Goal: Information Seeking & Learning: Learn about a topic

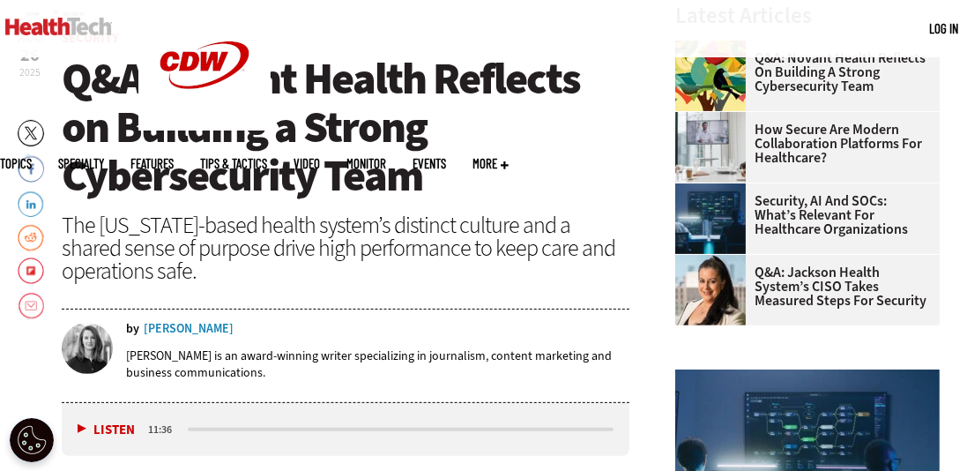
scroll to position [531, 0]
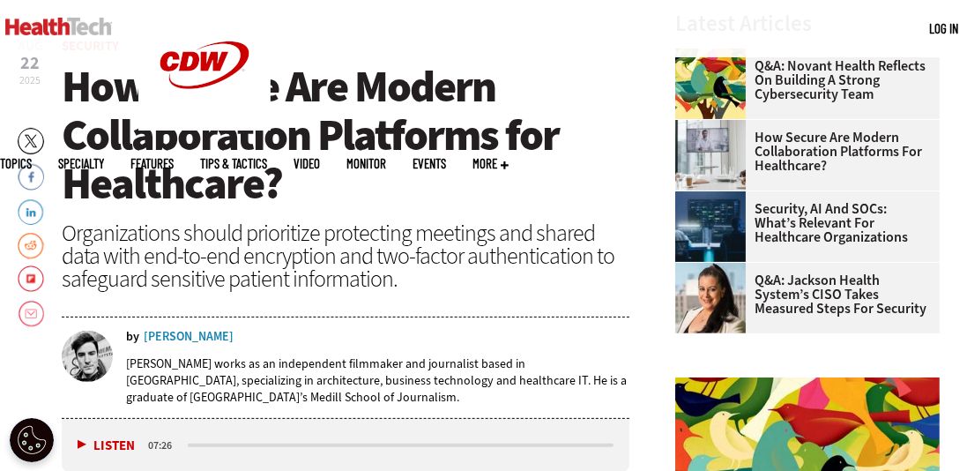
scroll to position [538, 0]
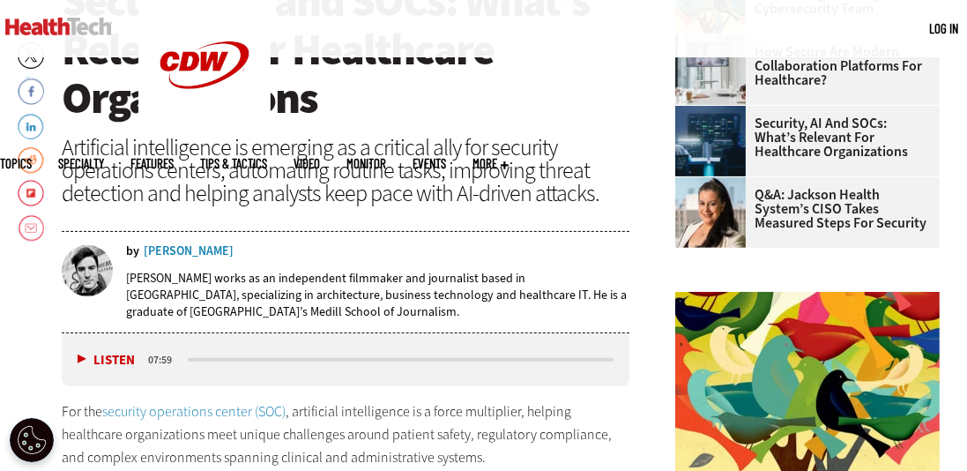
scroll to position [610, 0]
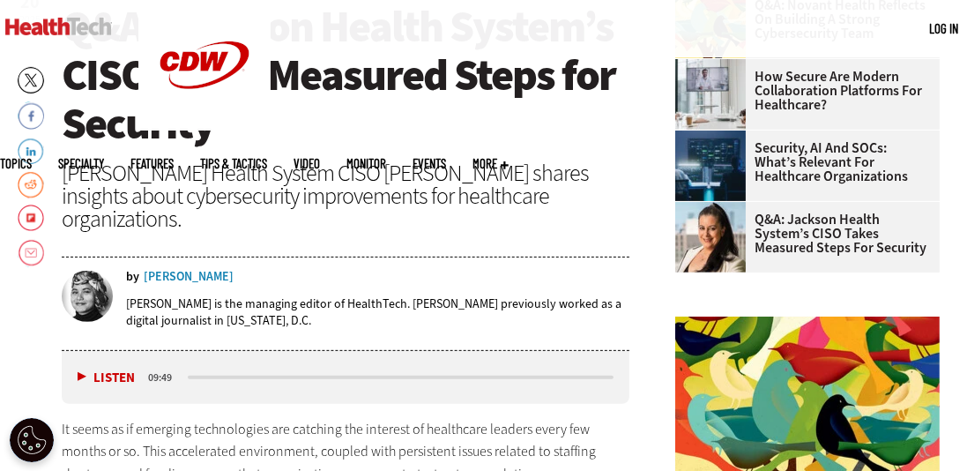
scroll to position [615, 0]
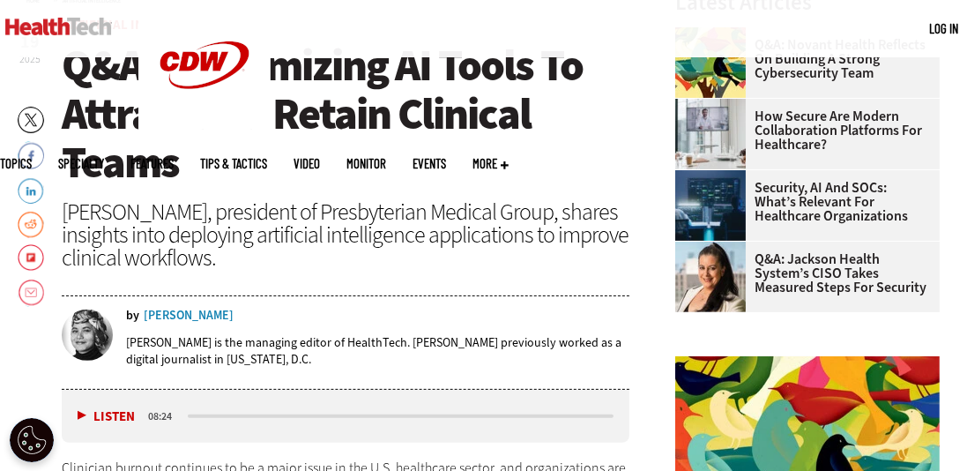
scroll to position [545, 0]
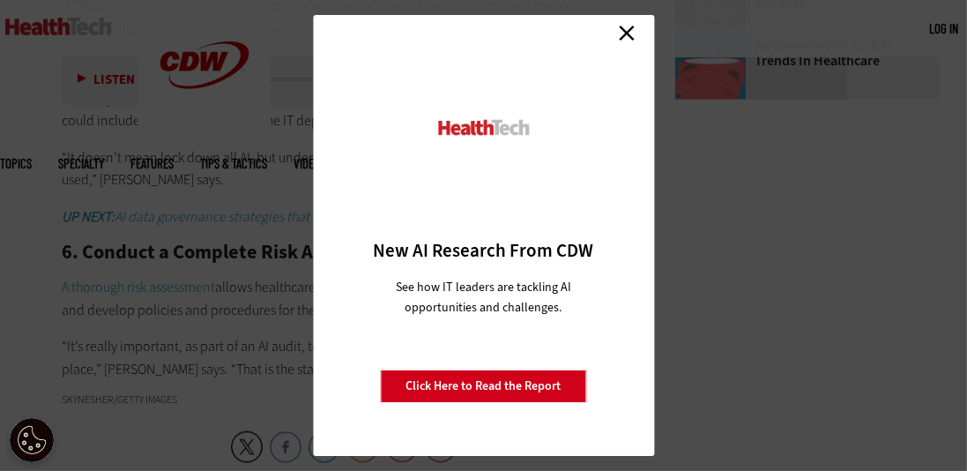
scroll to position [2216, 0]
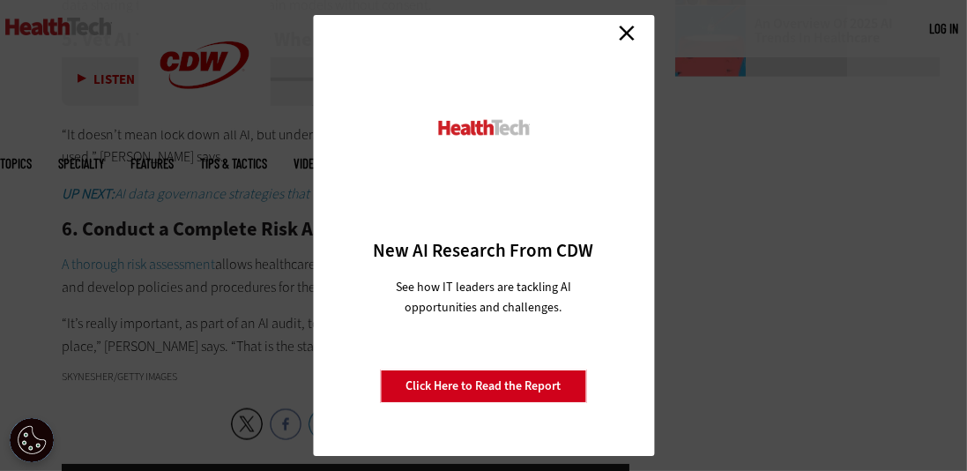
drag, startPoint x: 623, startPoint y: 32, endPoint x: 167, endPoint y: 272, distance: 516.2
click at [623, 32] on link "Close" at bounding box center [627, 32] width 26 height 26
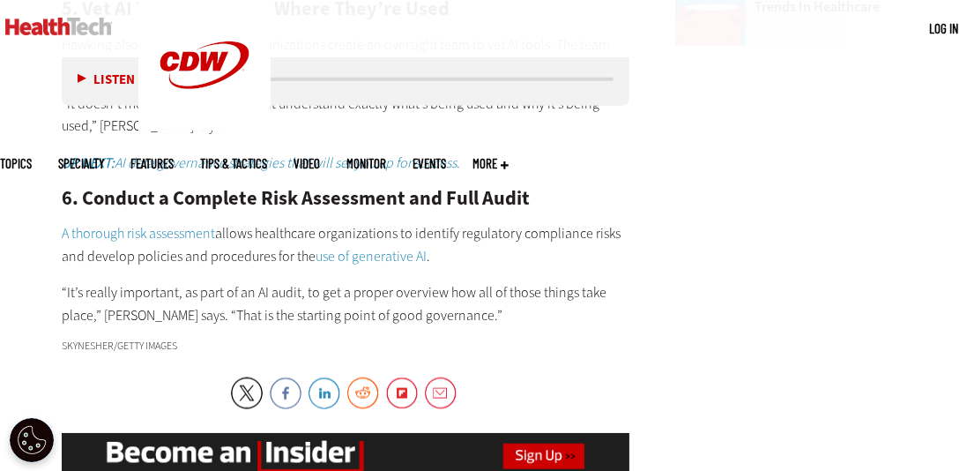
scroll to position [2247, 0]
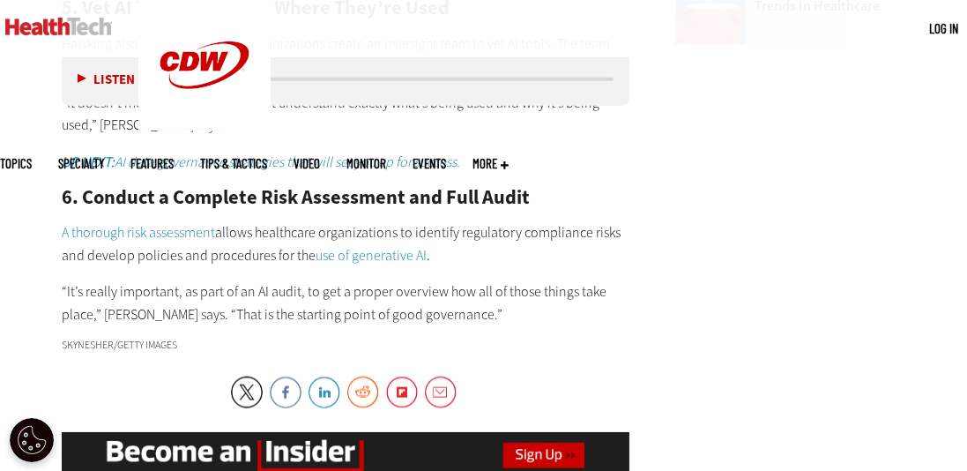
click at [302, 280] on p "“It’s really important, as part of an AI audit, to get a proper overview how al…" at bounding box center [346, 302] width 568 height 45
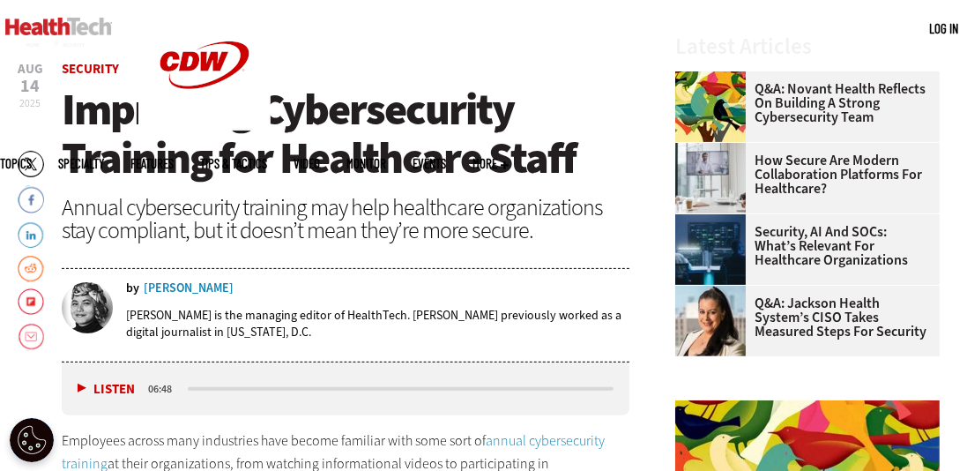
scroll to position [500, 0]
